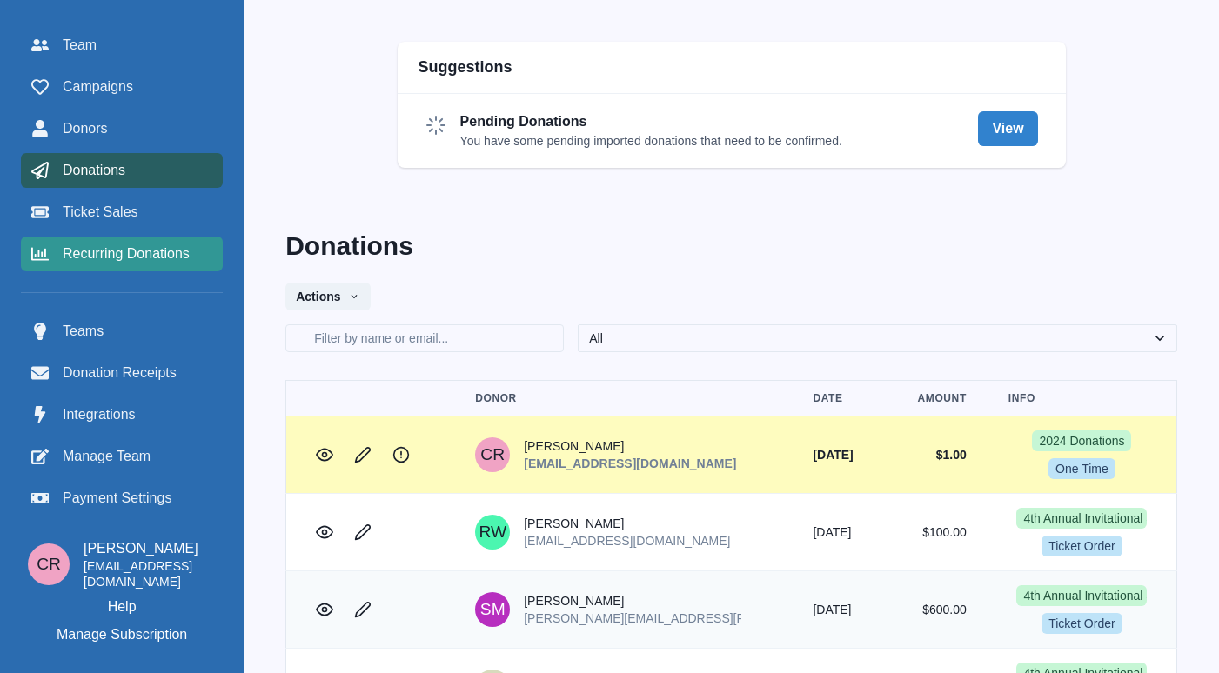
click at [117, 244] on span "Recurring Donations" at bounding box center [126, 254] width 127 height 21
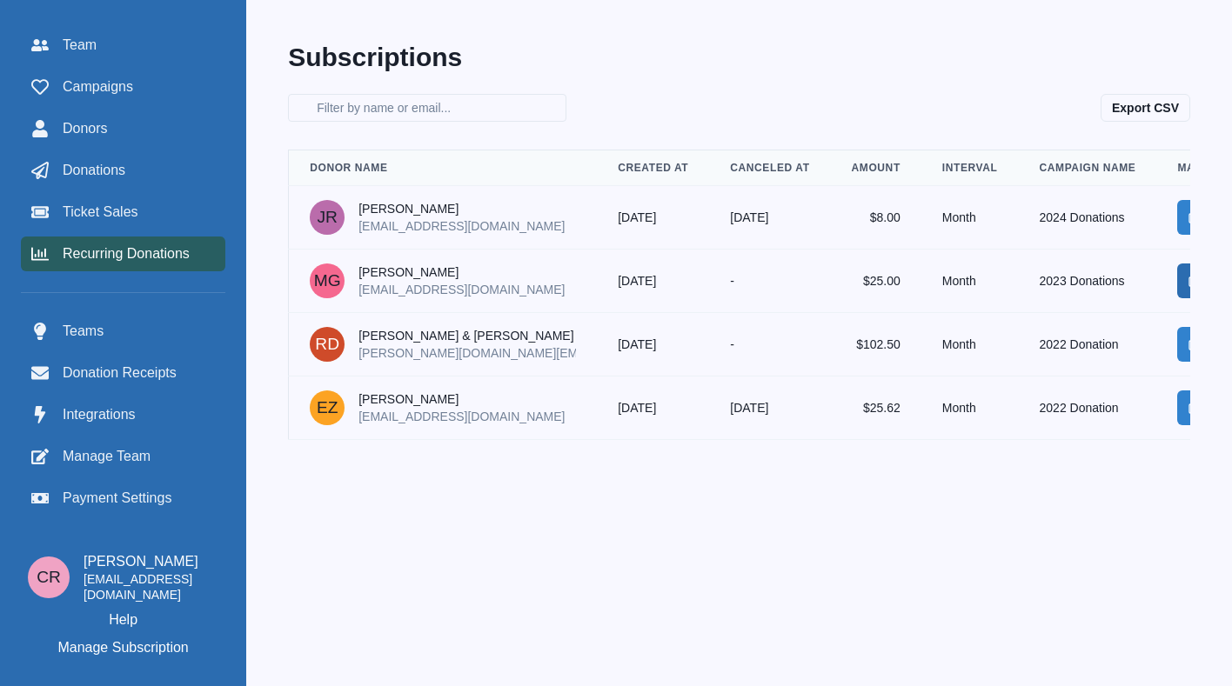
click at [1177, 272] on link "Manage" at bounding box center [1194, 281] width 35 height 35
click at [1177, 352] on link "Manage" at bounding box center [1194, 344] width 35 height 35
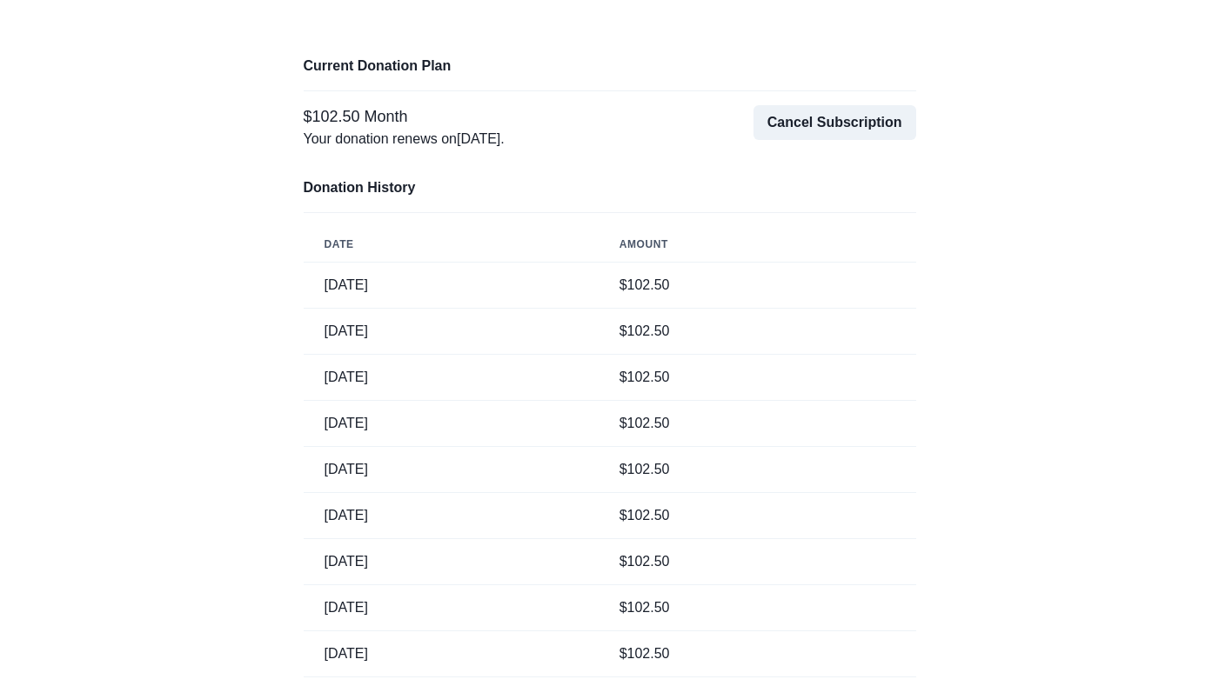
scroll to position [97, 0]
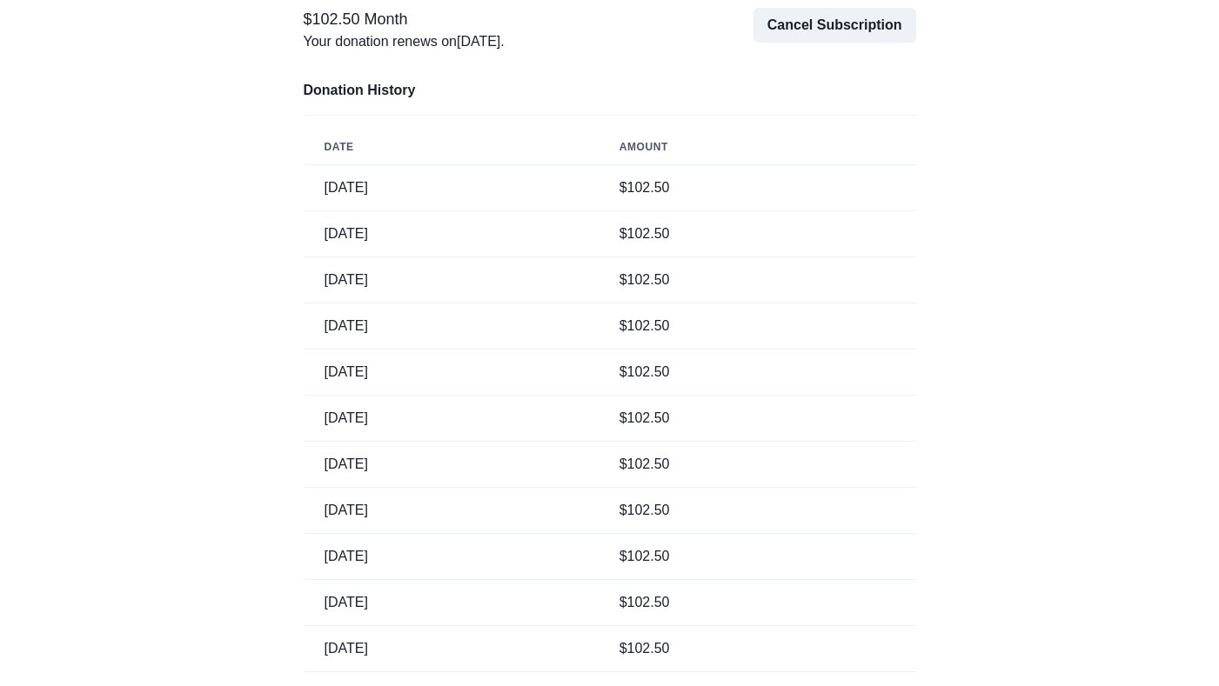
click at [736, 383] on td "$ 102.50" at bounding box center [758, 373] width 318 height 46
